Goal: Task Accomplishment & Management: Complete application form

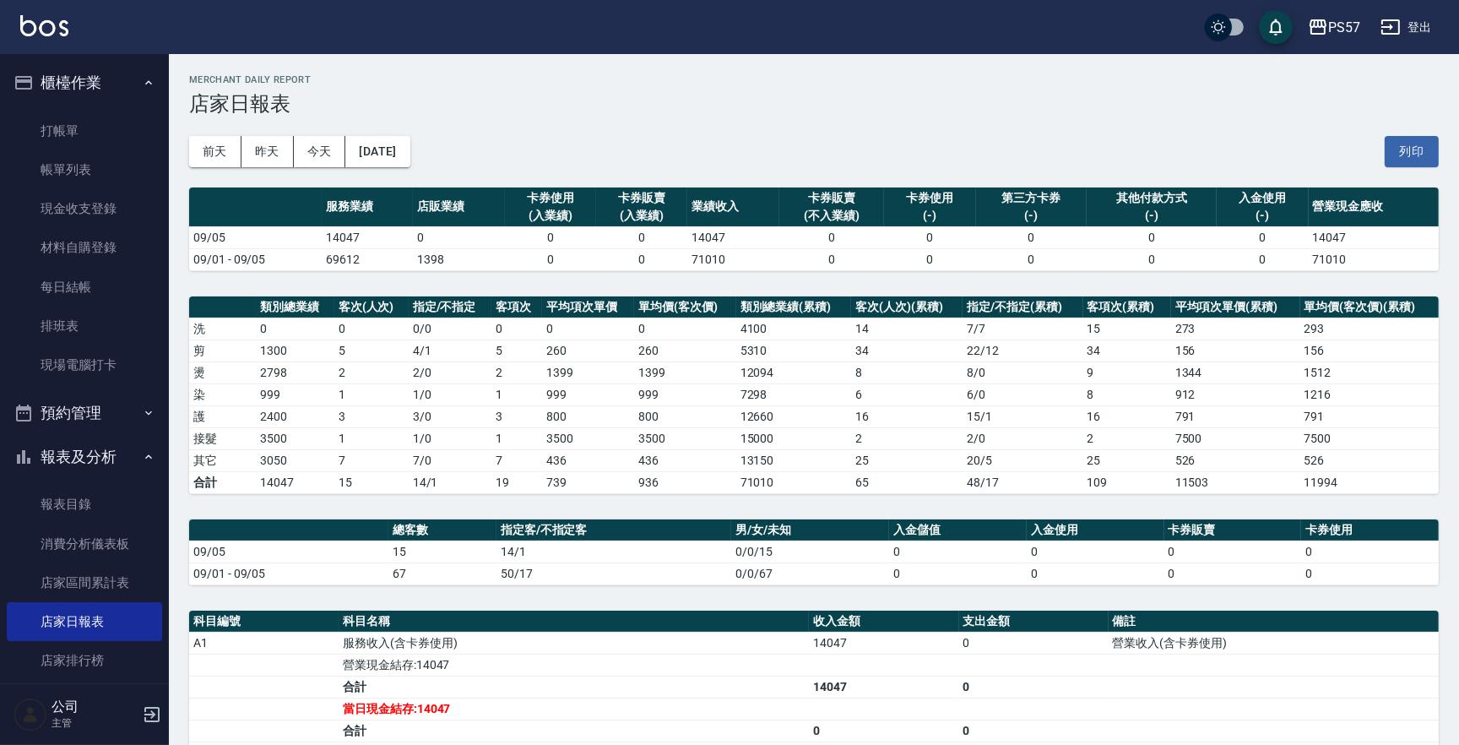
click at [92, 105] on ul "打帳單 帳單列表 現金收支登錄 材料自購登錄 每日結帳 排班表 現場電腦打卡" at bounding box center [84, 248] width 155 height 287
click at [84, 128] on link "打帳單" at bounding box center [84, 130] width 155 height 39
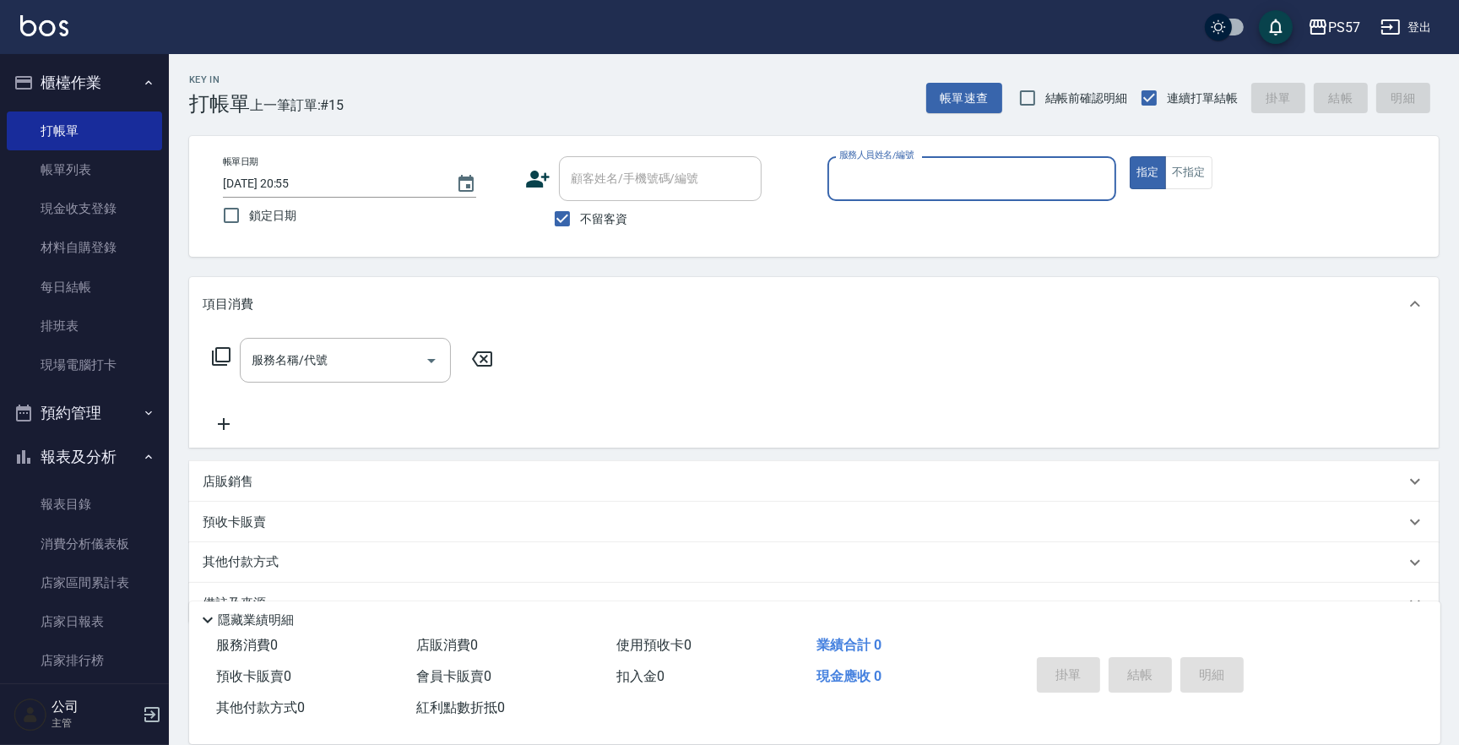
click at [909, 192] on input "服務人員姓名/編號" at bounding box center [972, 179] width 274 height 30
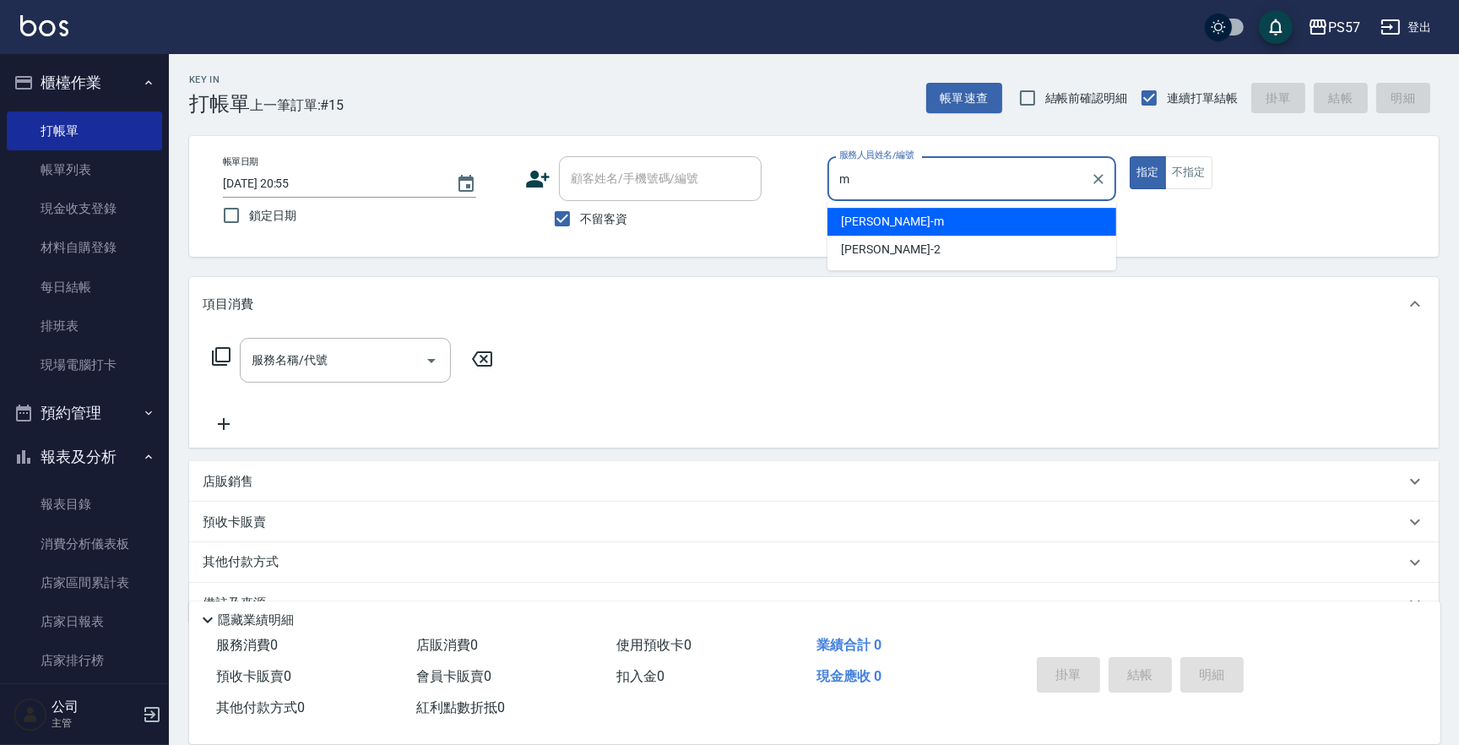
click at [898, 209] on div "[PERSON_NAME]-m" at bounding box center [972, 222] width 289 height 28
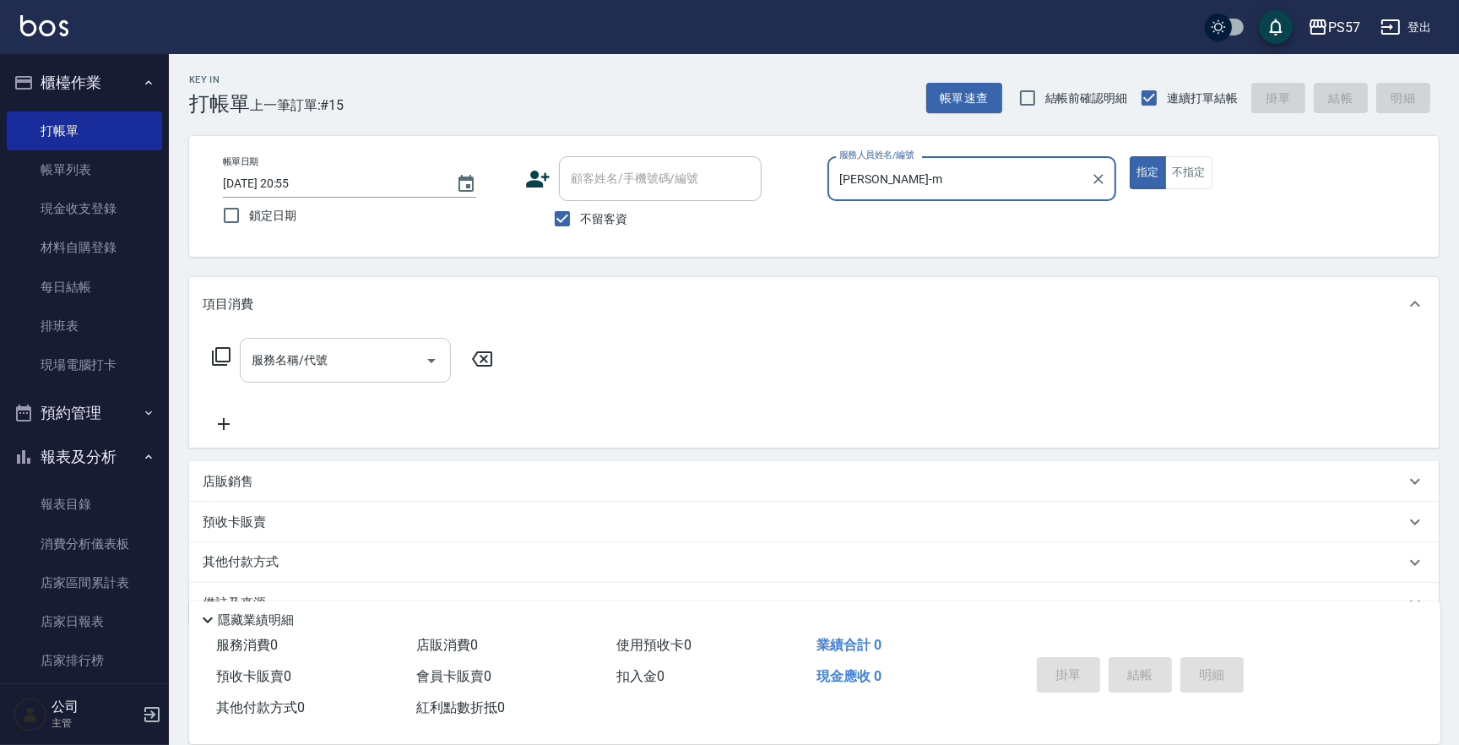
type input "[PERSON_NAME]-m"
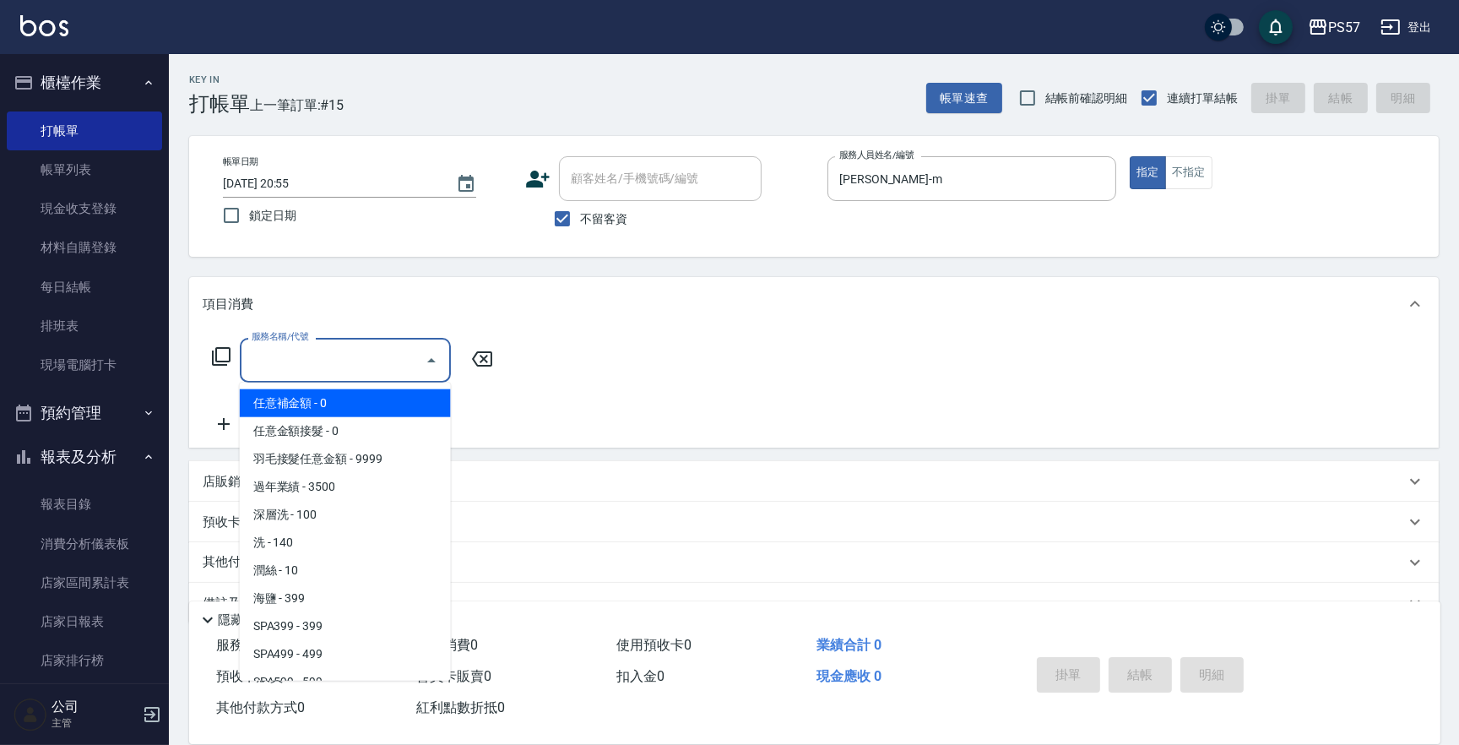
click at [287, 345] on div "服務名稱/代號 服務名稱/代號" at bounding box center [345, 360] width 211 height 45
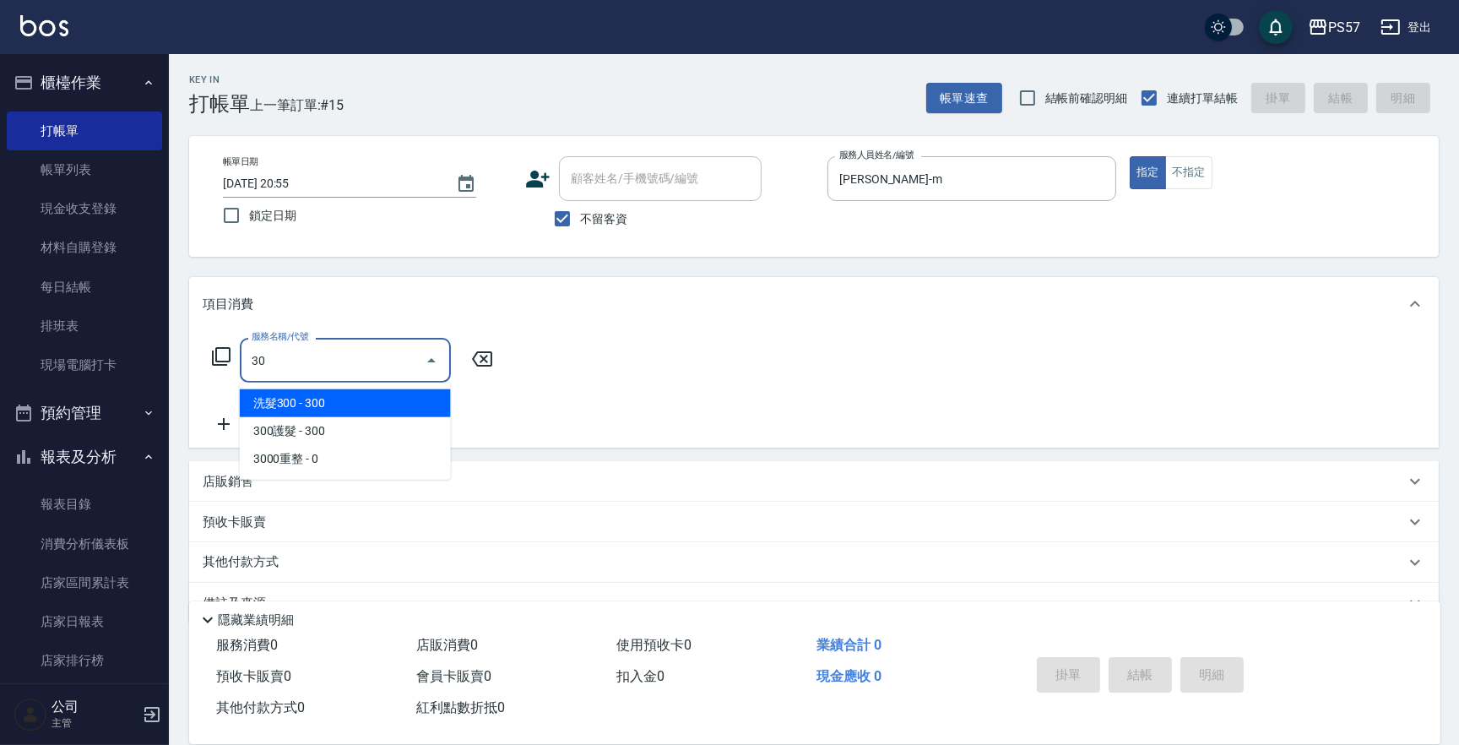
type input "3"
type input "SPA499(0499)"
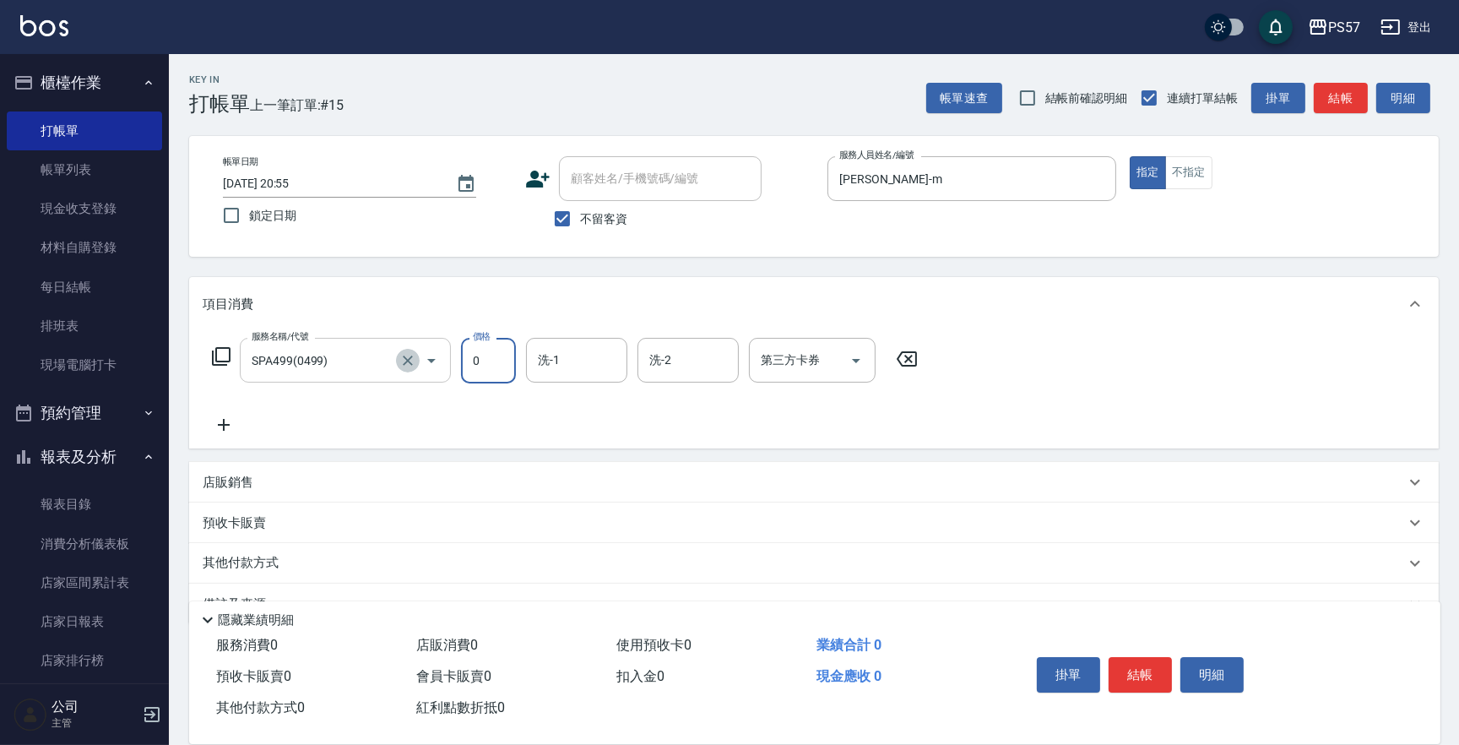
click at [413, 356] on icon "Clear" at bounding box center [407, 360] width 17 height 17
type input "0"
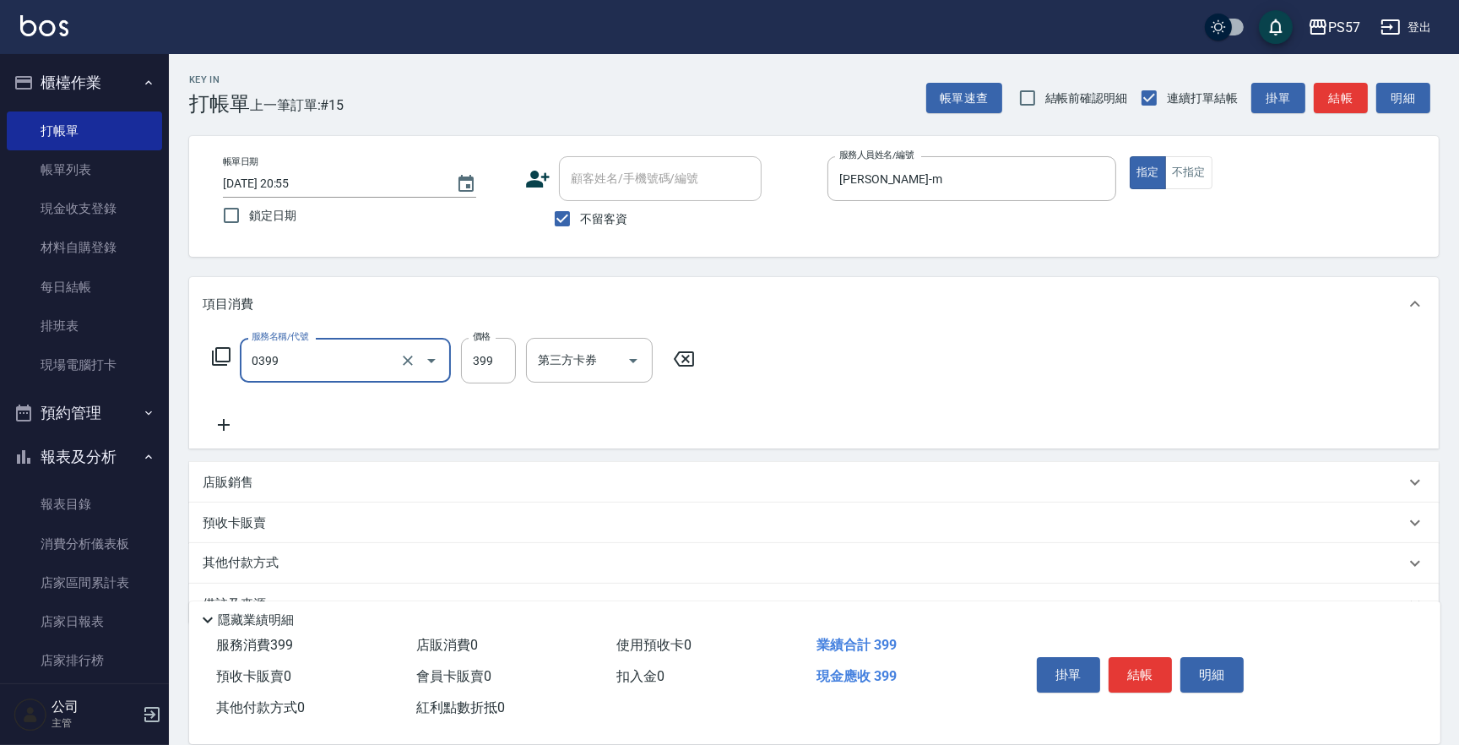
type input "SPA399(0399)"
type input "400"
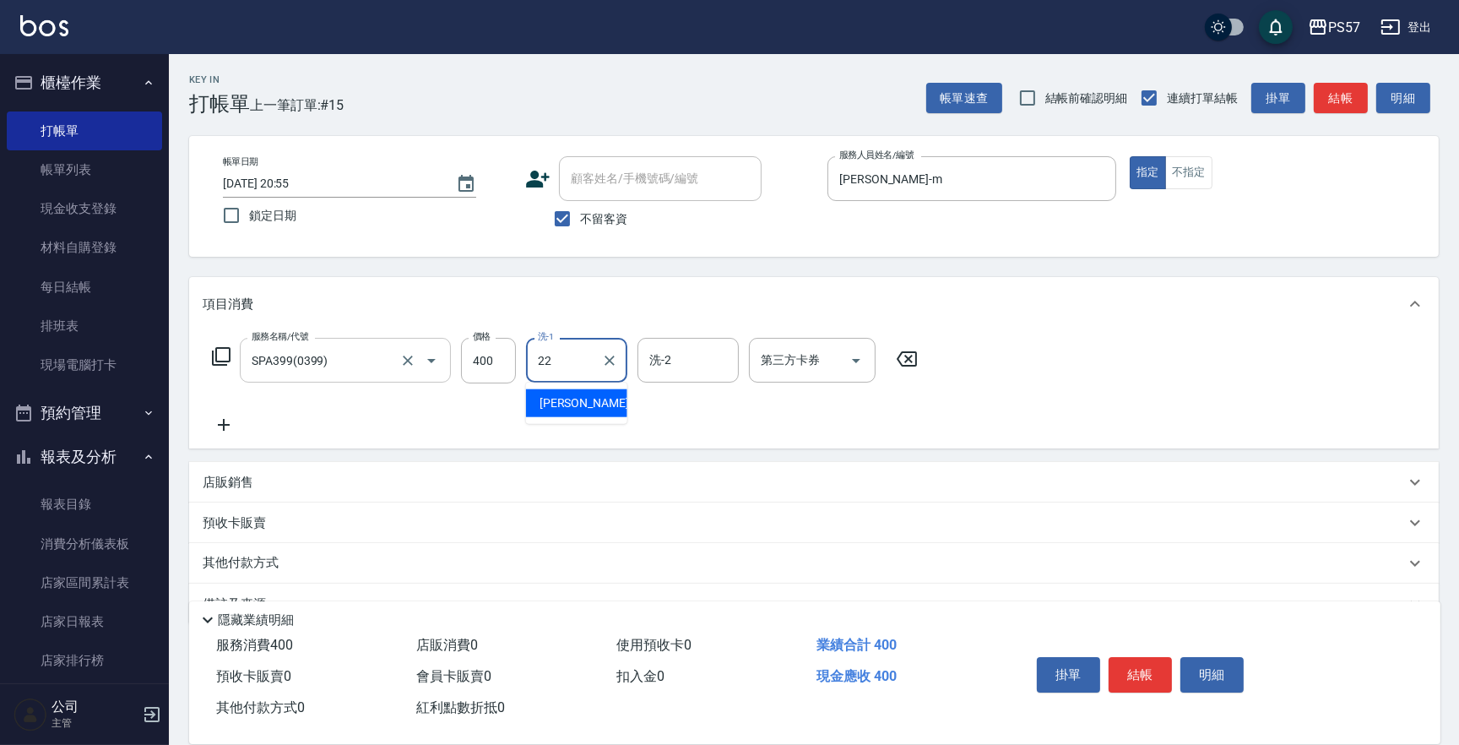
type input "[PERSON_NAME]-22"
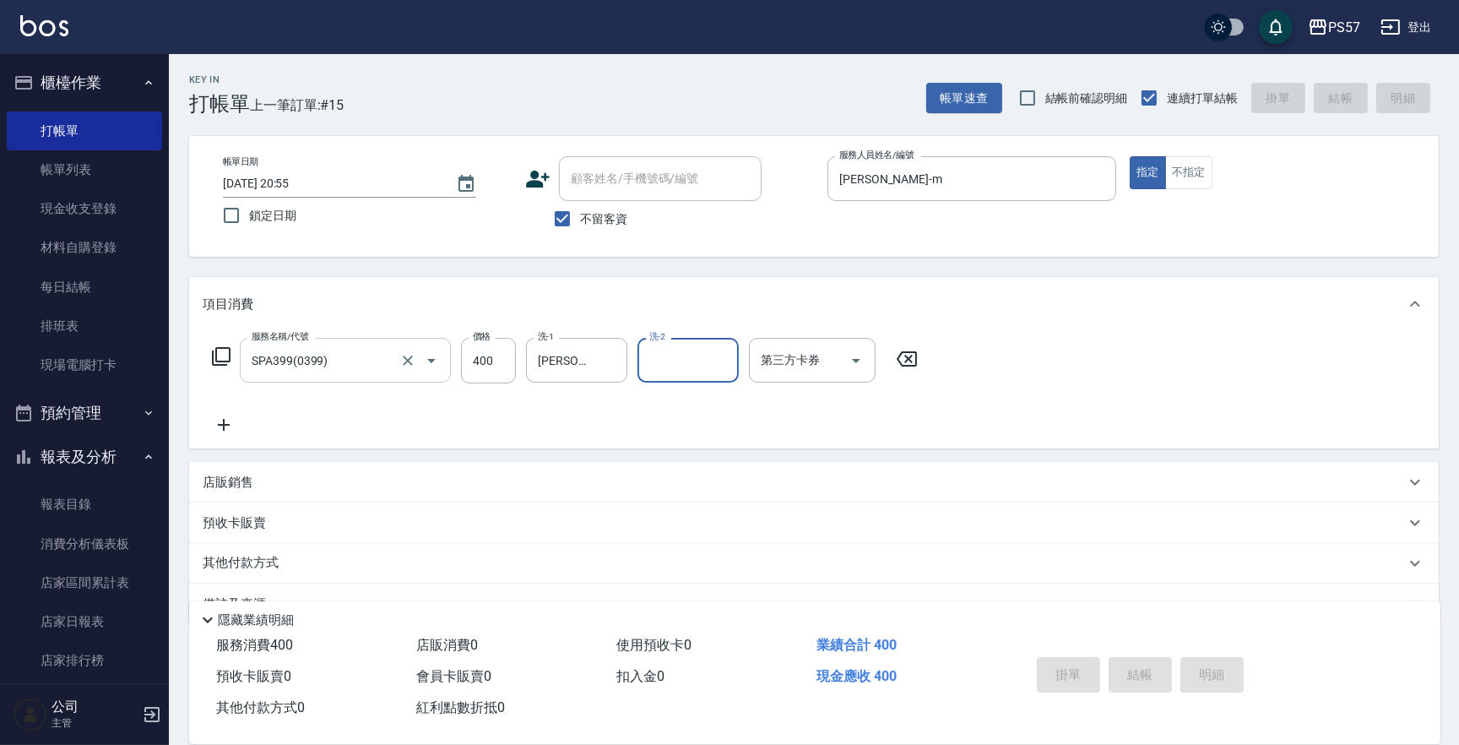
type input "[DATE] 20:56"
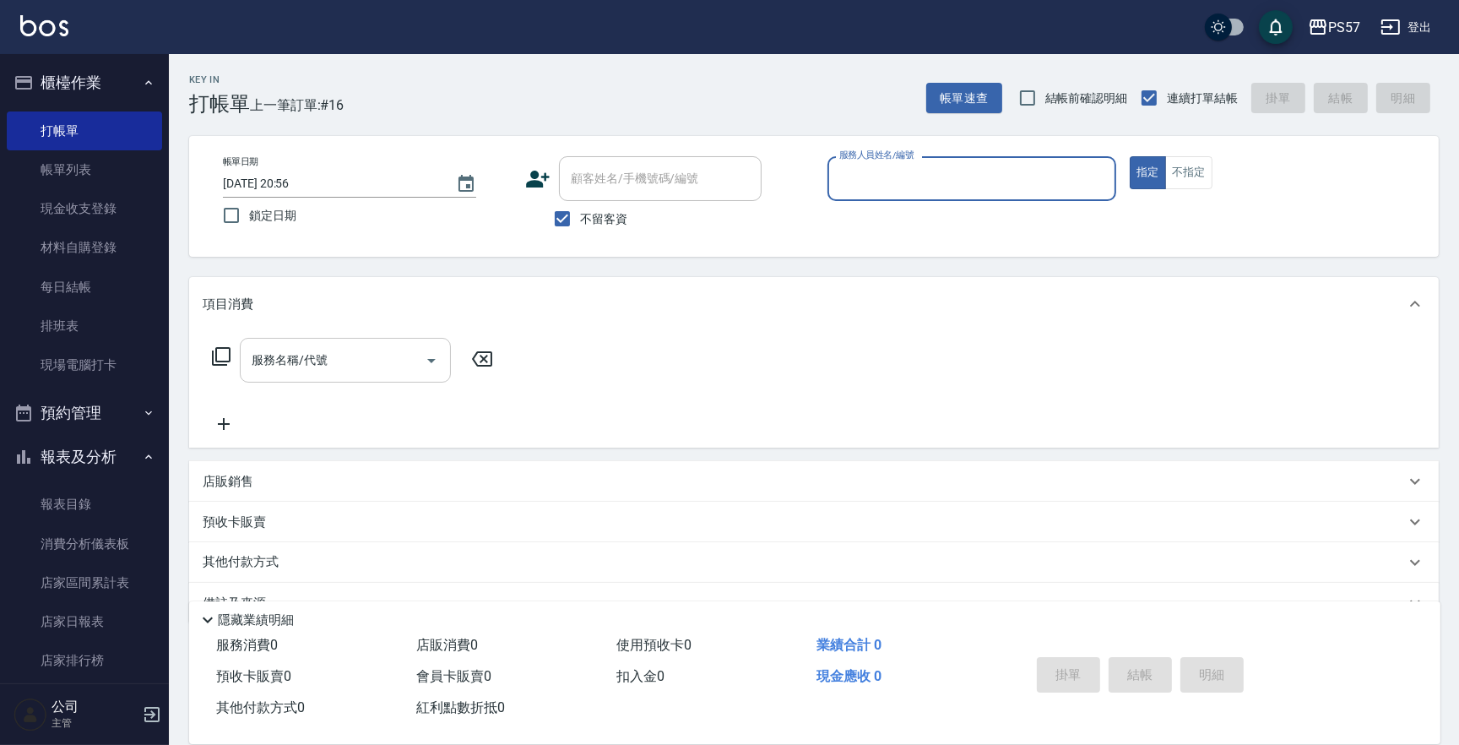
click at [538, 323] on div "項目消費" at bounding box center [814, 304] width 1250 height 54
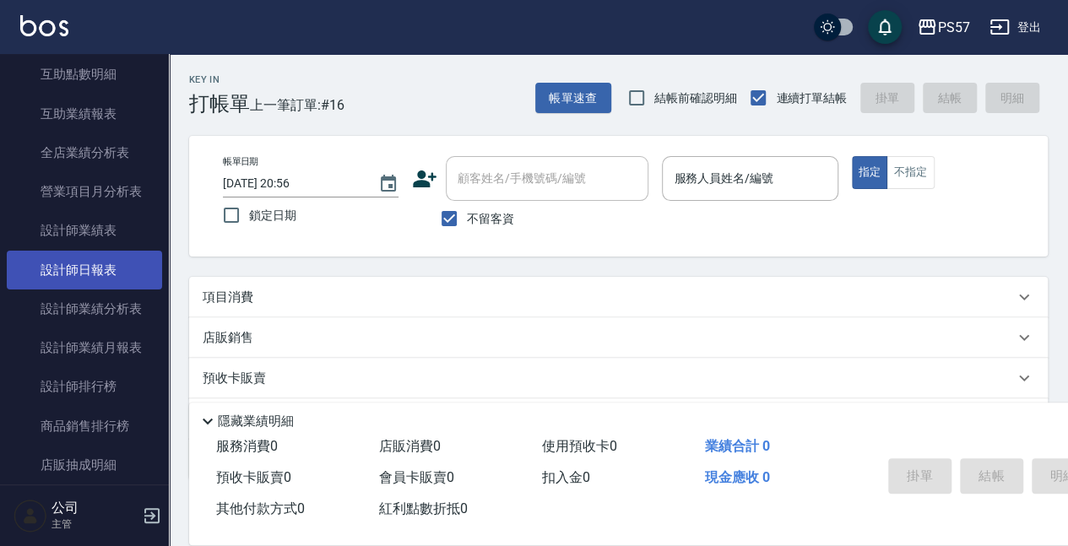
scroll to position [900, 0]
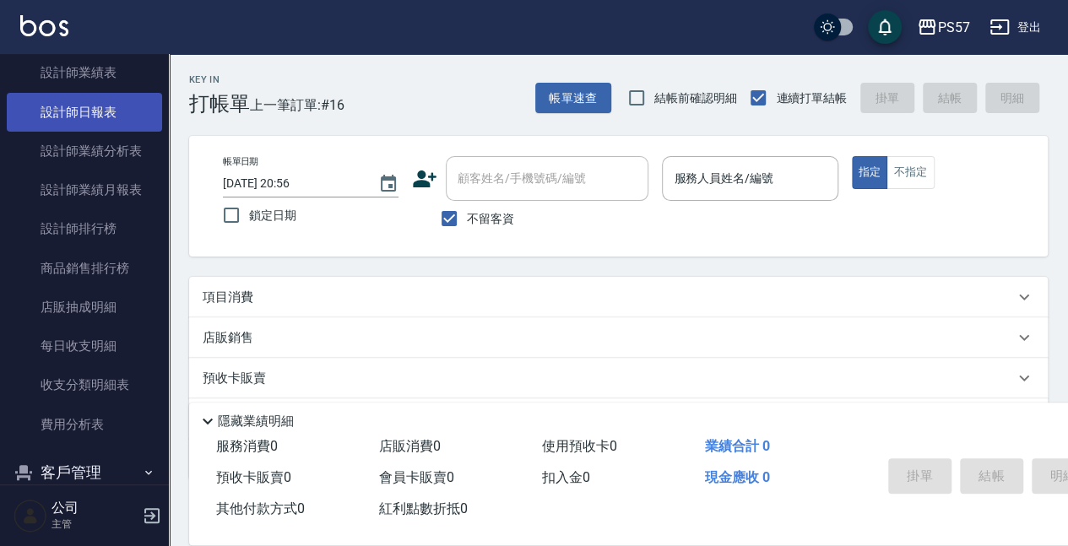
click at [76, 117] on link "設計師日報表" at bounding box center [84, 112] width 155 height 39
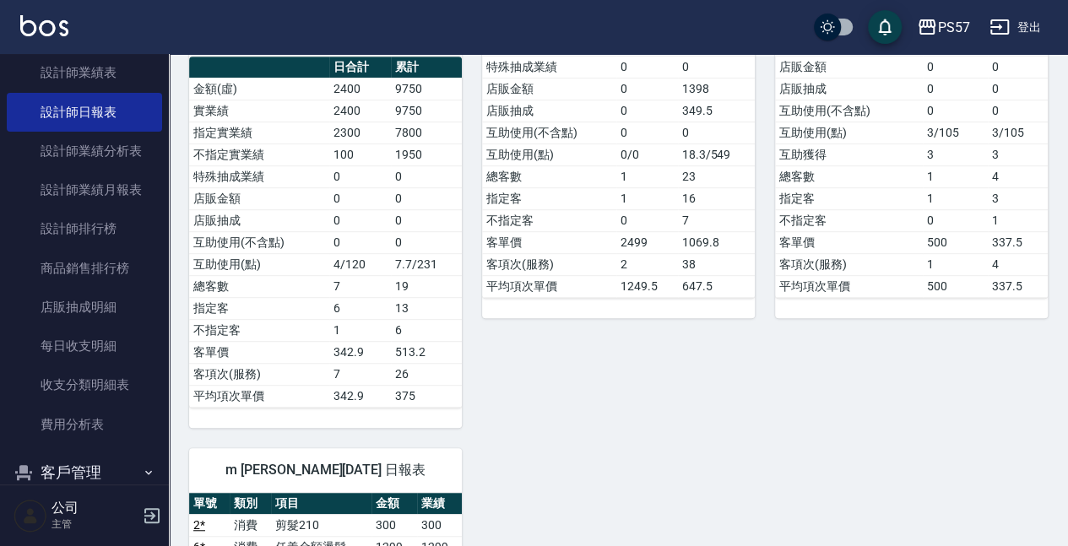
scroll to position [393, 0]
